Goal: Information Seeking & Learning: Learn about a topic

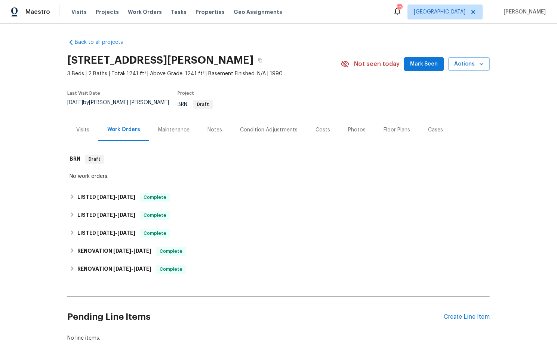
click at [318, 126] on div "Costs" at bounding box center [323, 129] width 15 height 7
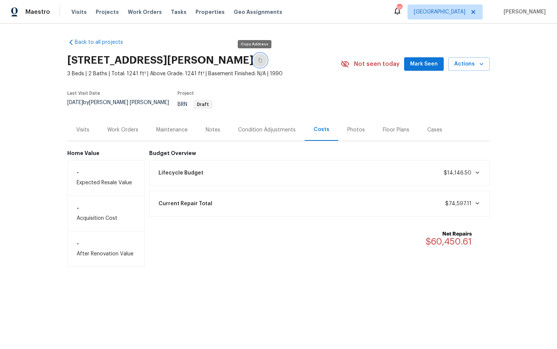
click at [258, 59] on icon "button" at bounding box center [260, 60] width 4 height 4
drag, startPoint x: 125, startPoint y: 125, endPoint x: 147, endPoint y: 125, distance: 22.8
click at [125, 126] on div "Work Orders" at bounding box center [122, 129] width 31 height 7
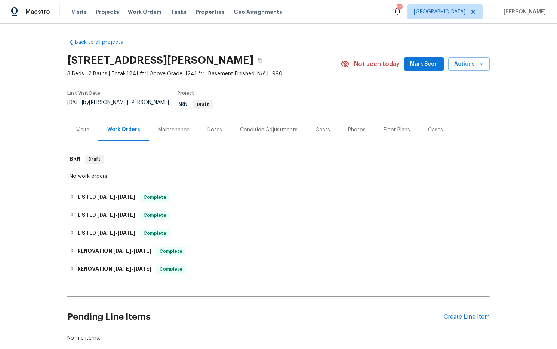
scroll to position [39, 0]
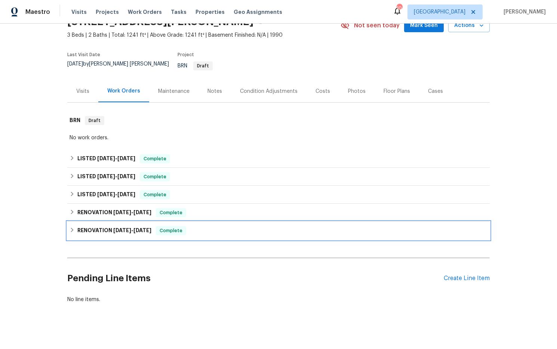
click at [126, 227] on span "8/22/24" at bounding box center [122, 229] width 18 height 5
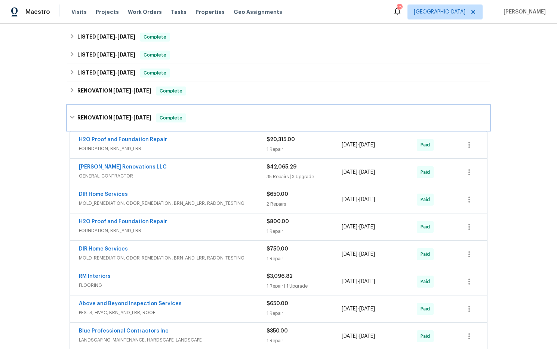
scroll to position [159, 0]
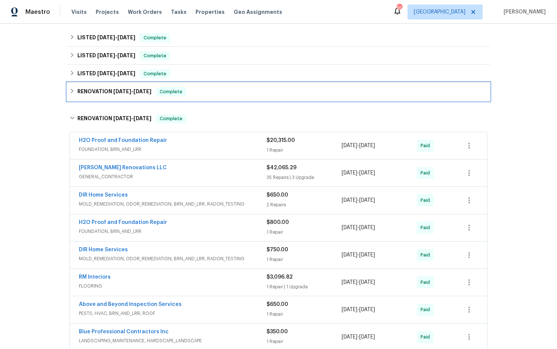
click at [135, 89] on span "10/28/24 - 10/28/24" at bounding box center [132, 91] width 38 height 5
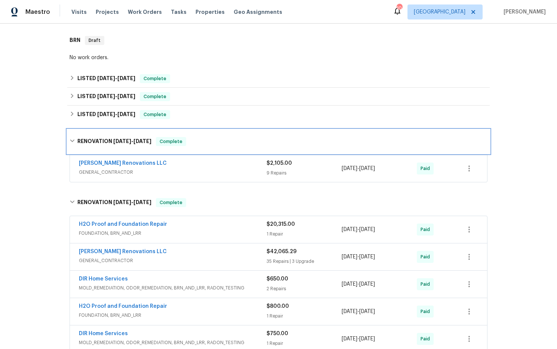
scroll to position [110, 0]
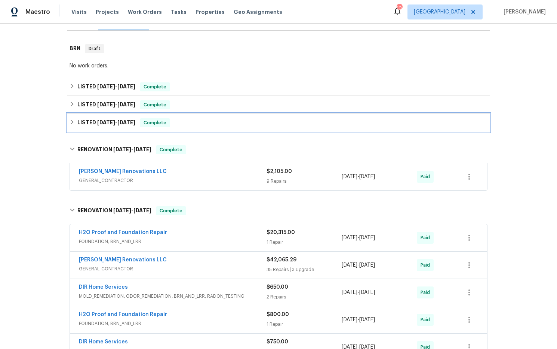
click at [107, 120] on span "12/30/24" at bounding box center [106, 122] width 18 height 5
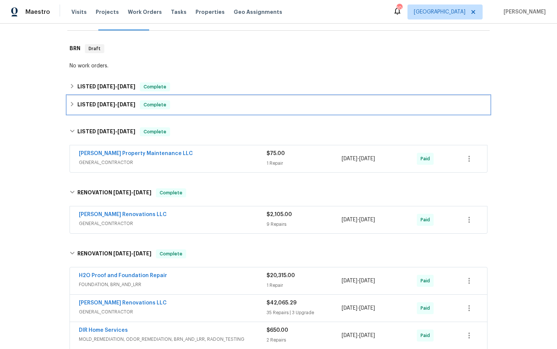
click at [103, 102] on span "2/28/25" at bounding box center [106, 104] width 18 height 5
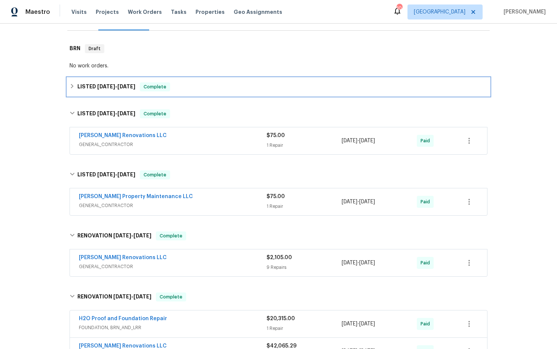
click at [116, 84] on span "4/24/25 - 5/5/25" at bounding box center [116, 86] width 38 height 5
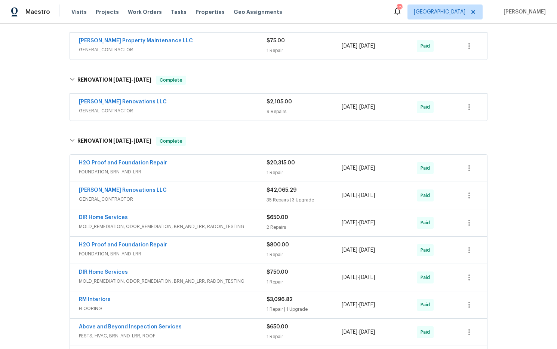
scroll to position [353, 0]
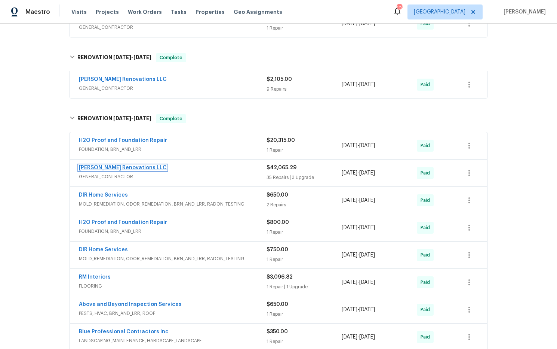
click at [129, 165] on link "Aseem Renovations LLC" at bounding box center [123, 167] width 88 height 5
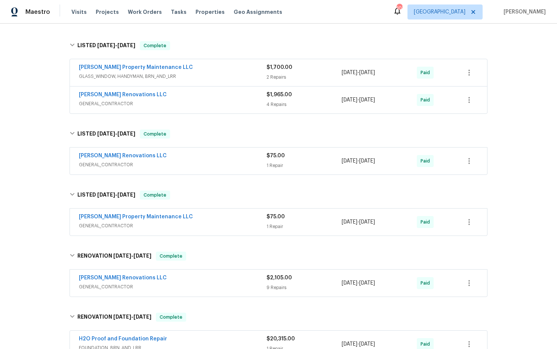
scroll to position [0, 0]
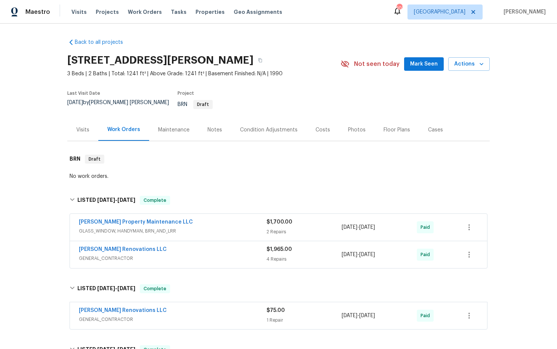
drag, startPoint x: 216, startPoint y: 127, endPoint x: 211, endPoint y: 123, distance: 6.3
click at [215, 127] on div "Notes" at bounding box center [215, 129] width 15 height 7
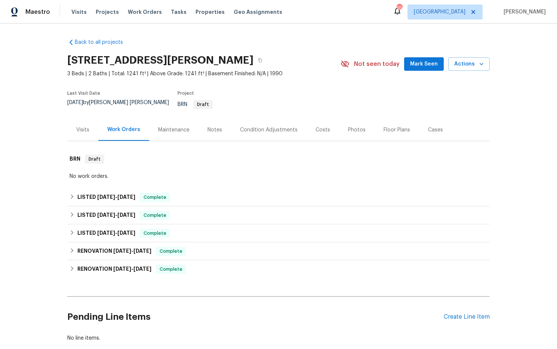
click at [325, 126] on div "Costs" at bounding box center [323, 129] width 15 height 7
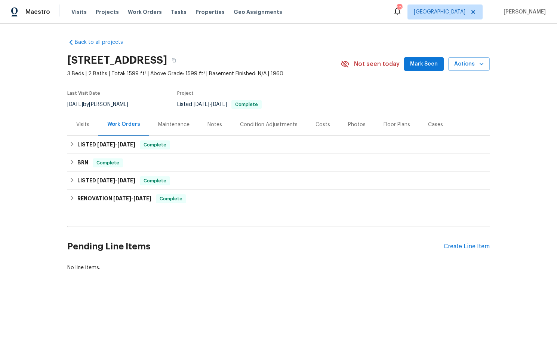
click at [321, 123] on div "Costs" at bounding box center [323, 124] width 15 height 7
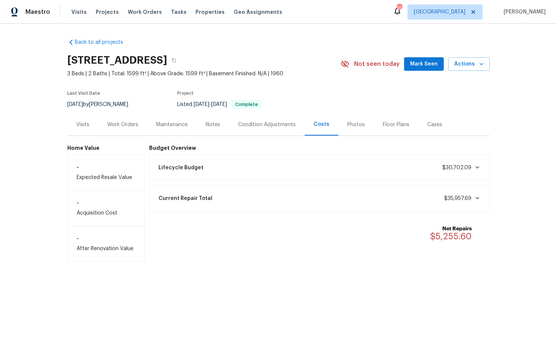
click at [128, 125] on div "Work Orders" at bounding box center [122, 124] width 31 height 7
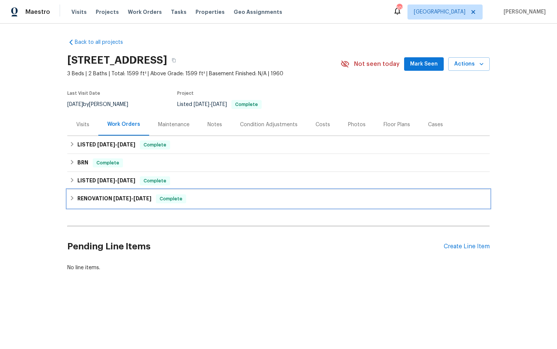
click at [137, 199] on span "1/6/25" at bounding box center [142, 198] width 18 height 5
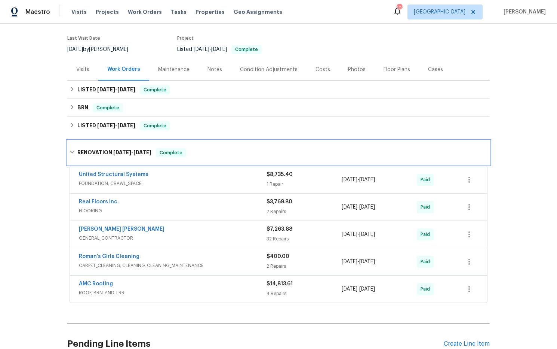
scroll to position [37, 0]
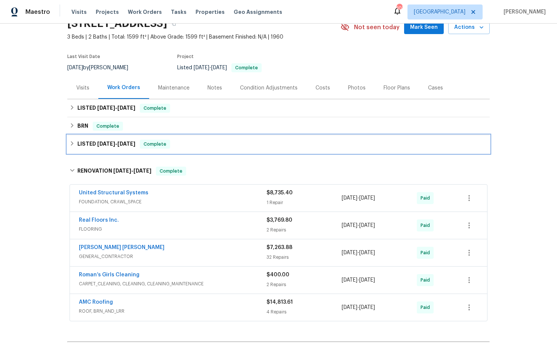
click at [115, 147] on h6 "LISTED 1/8/25 - 1/13/25" at bounding box center [106, 143] width 58 height 9
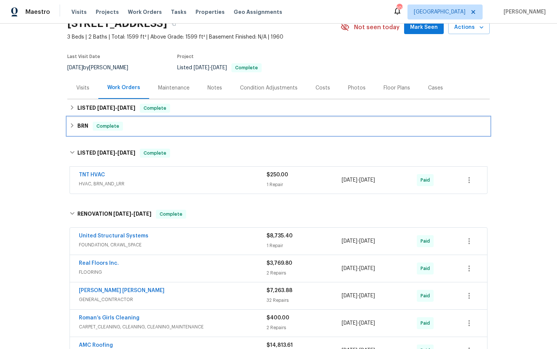
click at [113, 129] on span "Complete" at bounding box center [107, 125] width 29 height 7
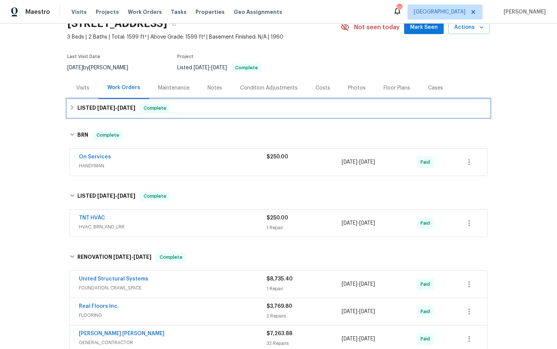
click at [113, 112] on div "LISTED 4/29/25 - 5/2/25 Complete" at bounding box center [278, 108] width 423 height 18
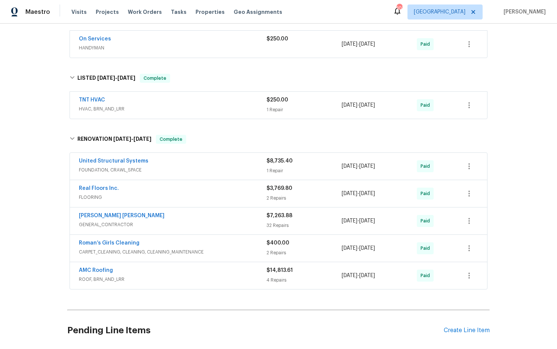
scroll to position [213, 0]
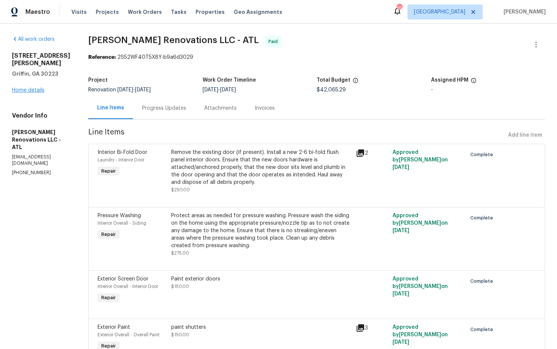
drag, startPoint x: 53, startPoint y: 87, endPoint x: 32, endPoint y: 83, distance: 21.6
click at [53, 86] on div "All work orders [STREET_ADDRESS][PERSON_NAME] Home details Vendor Info [PERSON_…" at bounding box center [41, 106] width 58 height 140
click at [25, 87] on link "Home details" at bounding box center [28, 89] width 33 height 5
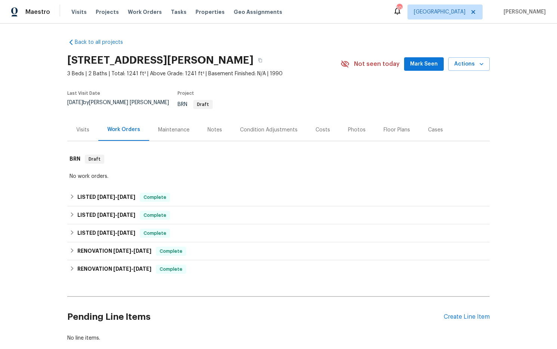
scroll to position [39, 0]
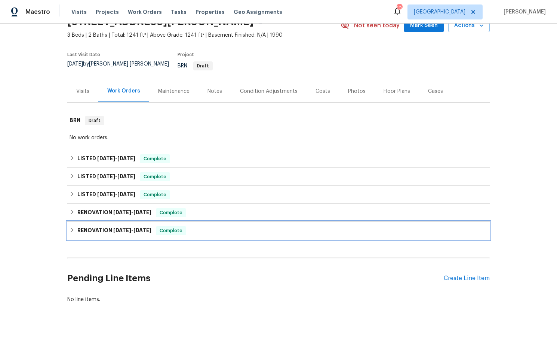
click at [145, 227] on span "10/18/24" at bounding box center [142, 229] width 18 height 5
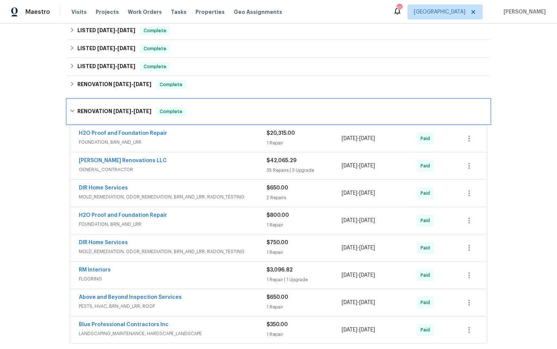
scroll to position [169, 0]
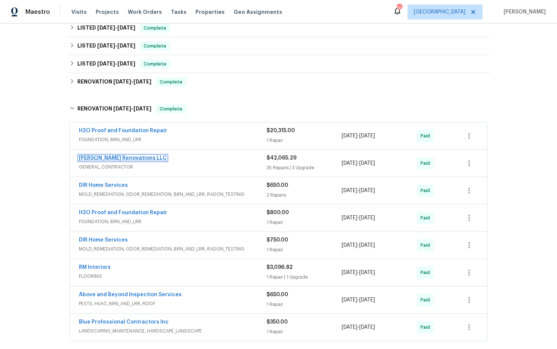
click at [132, 155] on link "Aseem Renovations LLC" at bounding box center [123, 157] width 88 height 5
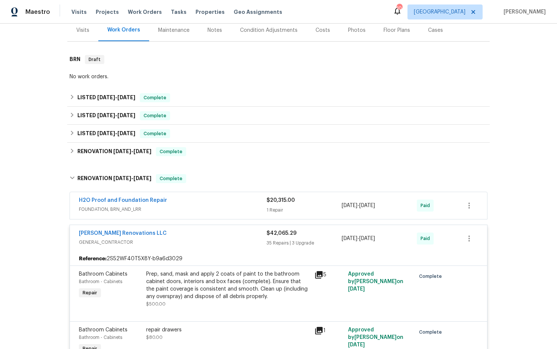
scroll to position [114, 0]
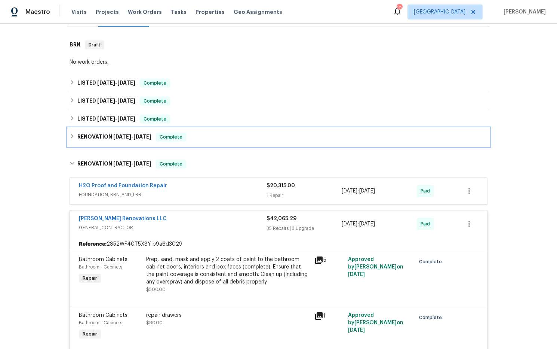
click at [131, 134] on span "10/28/24" at bounding box center [122, 136] width 18 height 5
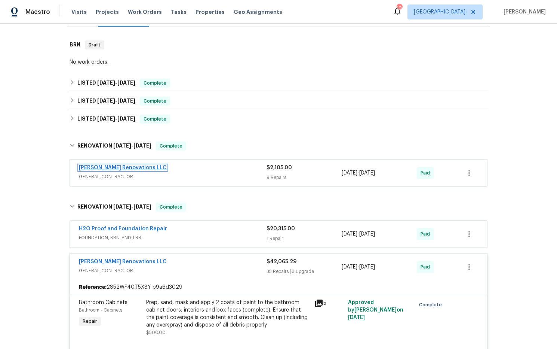
click at [122, 165] on link "Aseem Renovations LLC" at bounding box center [123, 167] width 88 height 5
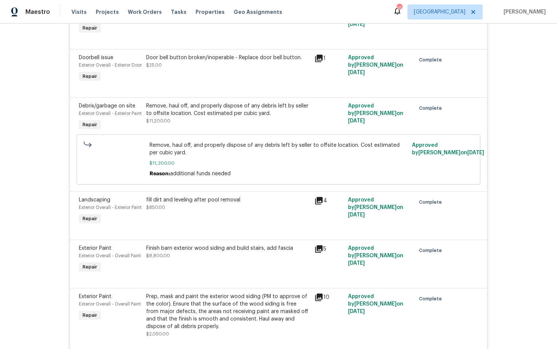
scroll to position [1215, 0]
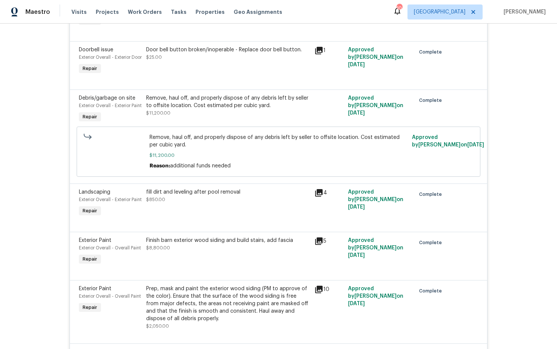
click at [305, 148] on span "Remove, haul off, and properly dispose of any debris left by seller to offsite …" at bounding box center [279, 140] width 258 height 15
click at [300, 148] on span "Remove, haul off, and properly dispose of any debris left by seller to offsite …" at bounding box center [279, 140] width 258 height 15
click at [304, 117] on div "Remove, haul off, and properly dispose of any debris left by seller to offsite …" at bounding box center [228, 105] width 164 height 22
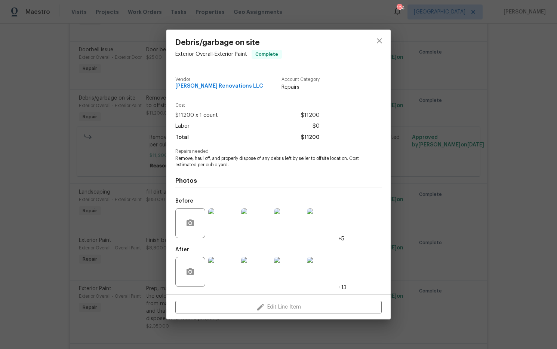
click at [228, 230] on img at bounding box center [223, 223] width 30 height 30
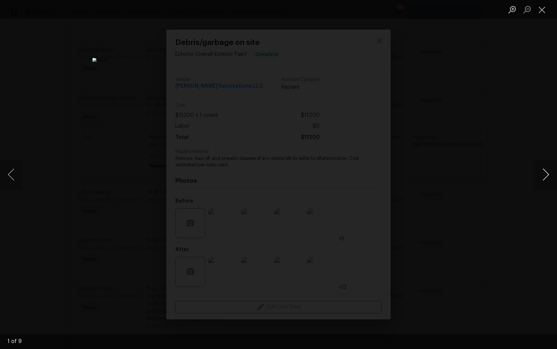
click at [553, 171] on button "Next image" at bounding box center [546, 174] width 22 height 30
click at [546, 172] on button "Next image" at bounding box center [546, 174] width 22 height 30
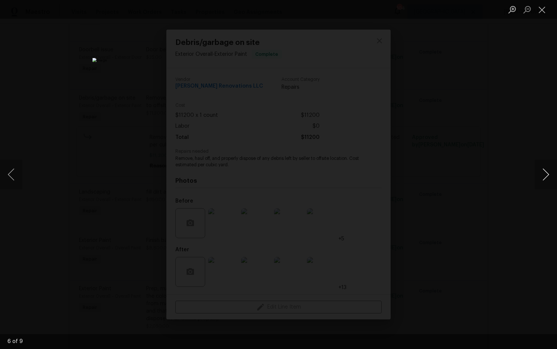
click at [546, 172] on button "Next image" at bounding box center [546, 174] width 22 height 30
click at [547, 172] on button "Next image" at bounding box center [546, 174] width 22 height 30
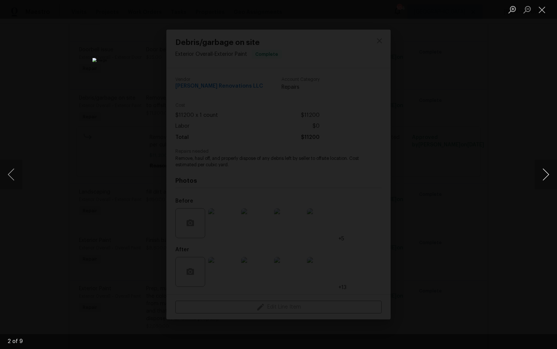
click at [547, 172] on button "Next image" at bounding box center [546, 174] width 22 height 30
click at [545, 177] on button "Next image" at bounding box center [546, 174] width 22 height 30
click at [543, 12] on button "Close lightbox" at bounding box center [542, 9] width 15 height 13
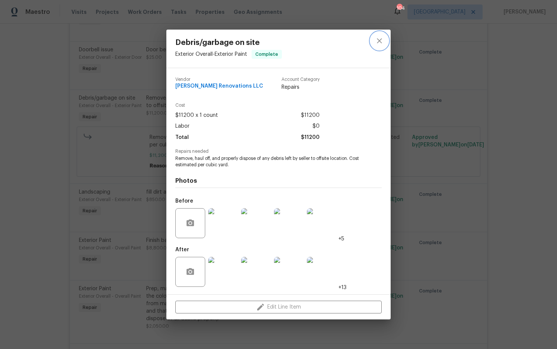
click at [379, 40] on icon "close" at bounding box center [379, 40] width 9 height 9
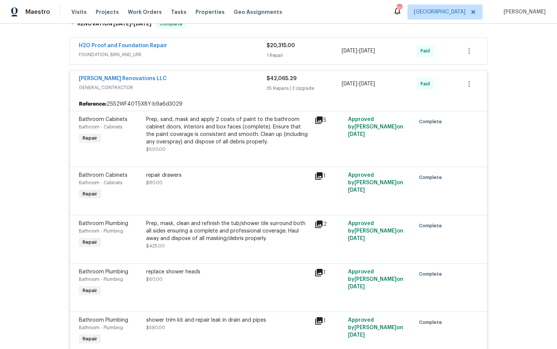
scroll to position [793, 0]
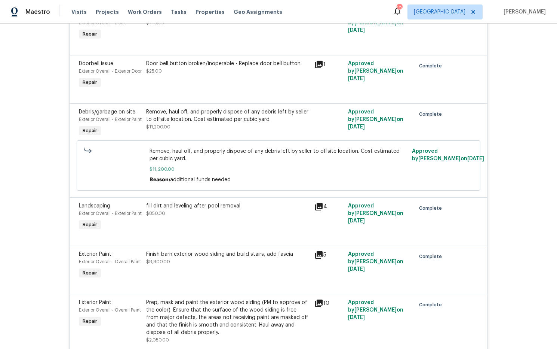
click at [248, 123] on div "Remove, haul off, and properly dispose of any debris left by seller to offsite …" at bounding box center [228, 115] width 164 height 15
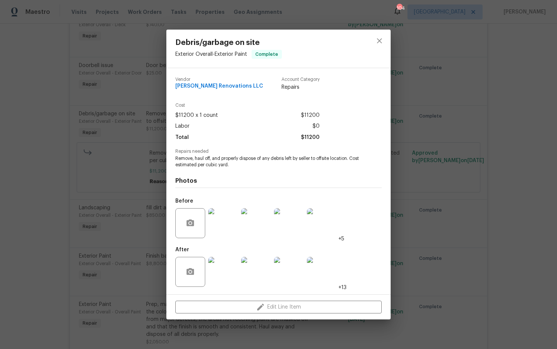
scroll to position [1200, 0]
click at [222, 228] on img at bounding box center [223, 223] width 30 height 30
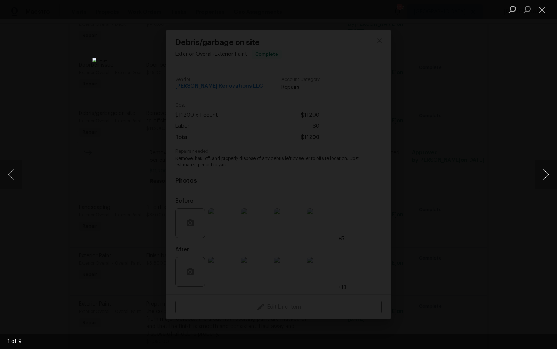
click at [547, 175] on button "Next image" at bounding box center [546, 174] width 22 height 30
click at [541, 176] on button "Next image" at bounding box center [546, 174] width 22 height 30
click at [548, 174] on button "Next image" at bounding box center [546, 174] width 22 height 30
click at [547, 171] on button "Next image" at bounding box center [546, 174] width 22 height 30
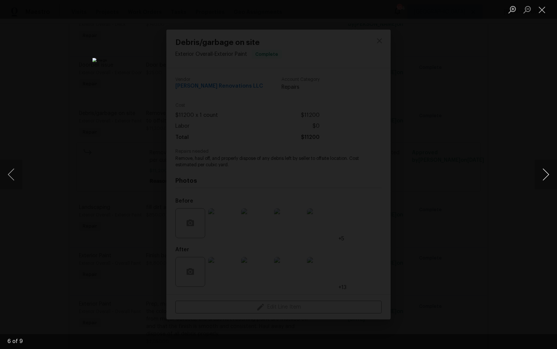
click at [544, 177] on button "Next image" at bounding box center [546, 174] width 22 height 30
click at [547, 176] on button "Next image" at bounding box center [546, 174] width 22 height 30
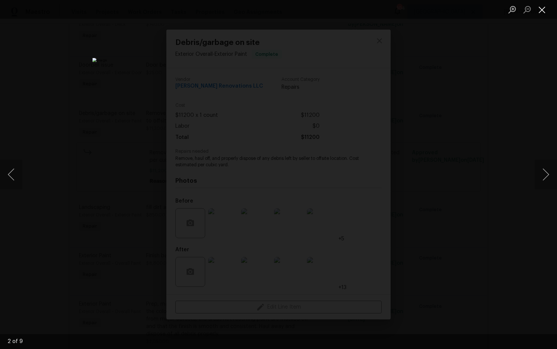
click at [543, 12] on button "Close lightbox" at bounding box center [542, 9] width 15 height 13
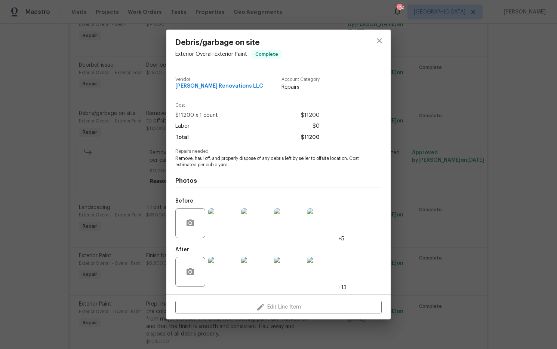
click at [510, 75] on div "Debris/garbage on site Exterior Overall - Exterior Paint Complete Vendor Aseem …" at bounding box center [278, 174] width 557 height 349
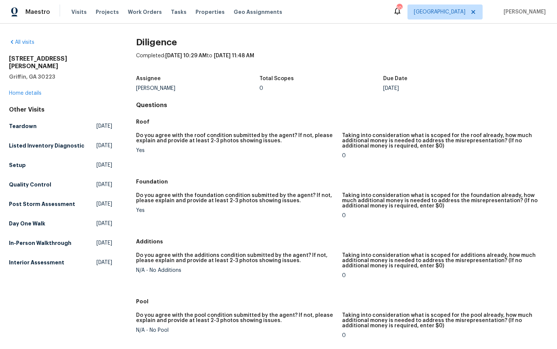
scroll to position [6, 0]
